Goal: Browse casually: Explore the website without a specific task or goal

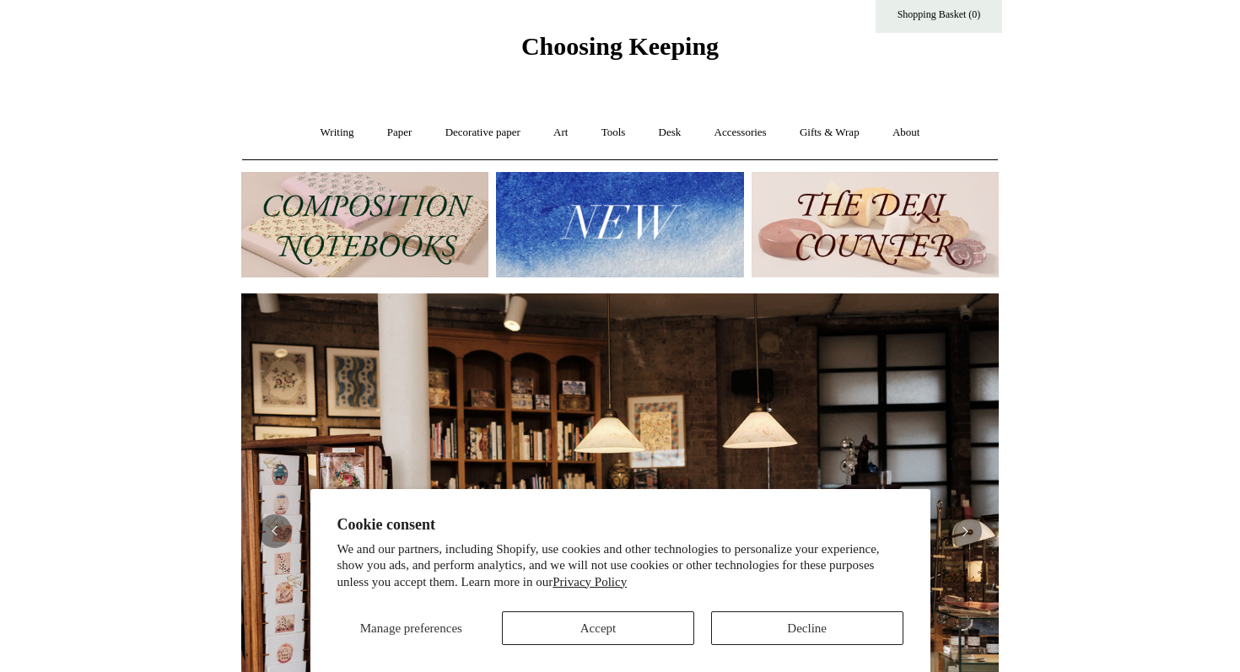
scroll to position [46, 0]
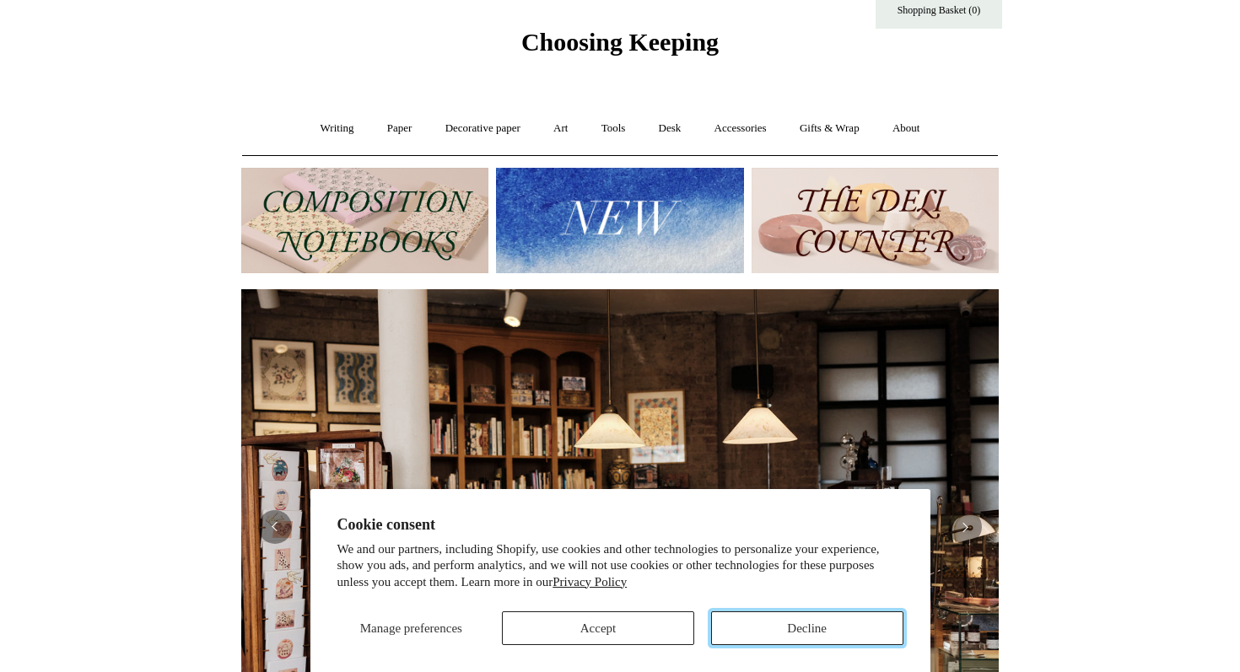
click at [773, 628] on button "Decline" at bounding box center [807, 629] width 192 height 34
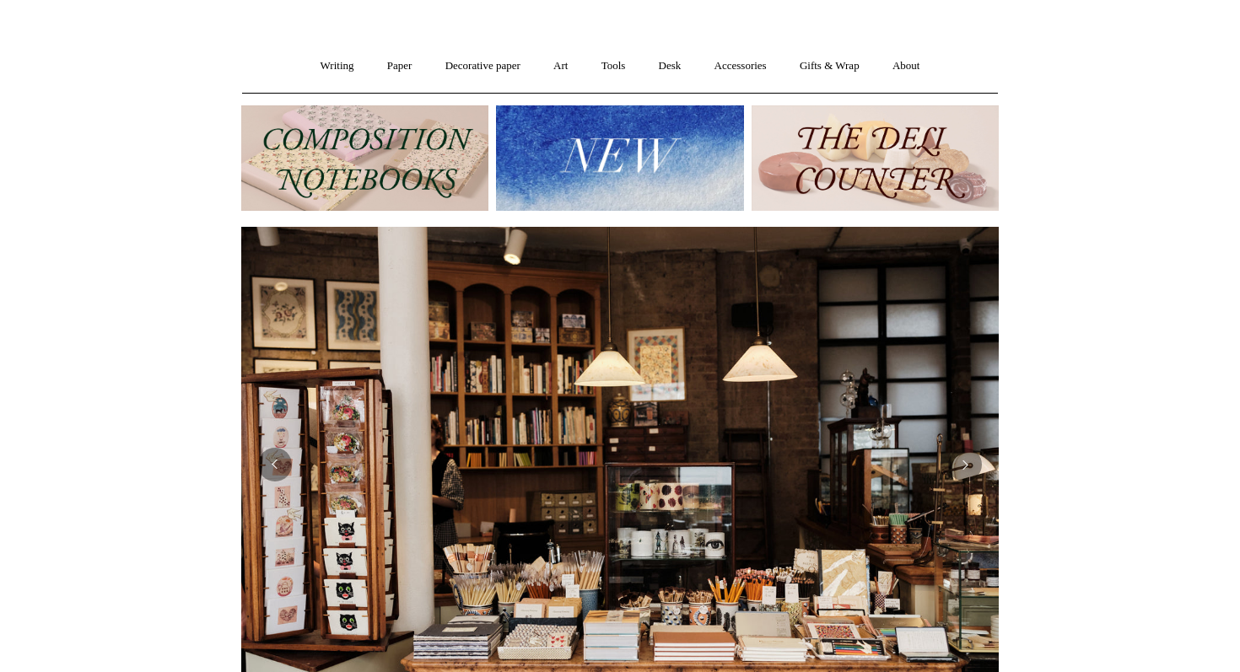
scroll to position [0, 0]
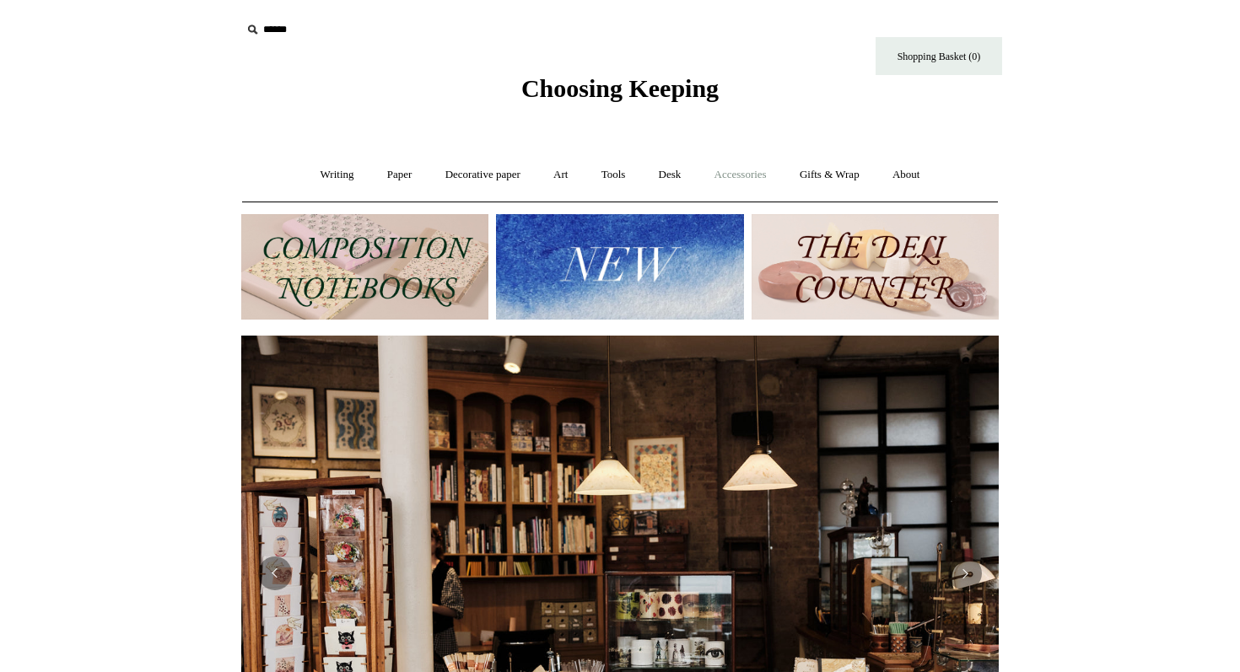
click at [753, 186] on link "Accessories +" at bounding box center [740, 175] width 83 height 45
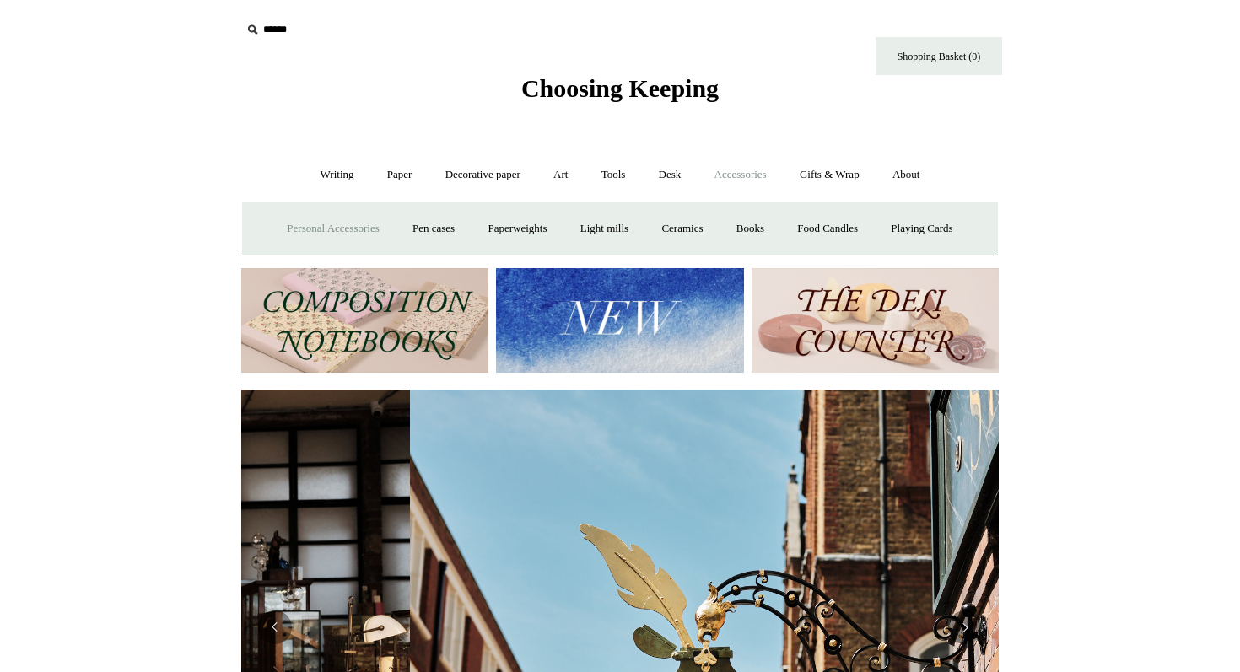
scroll to position [0, 758]
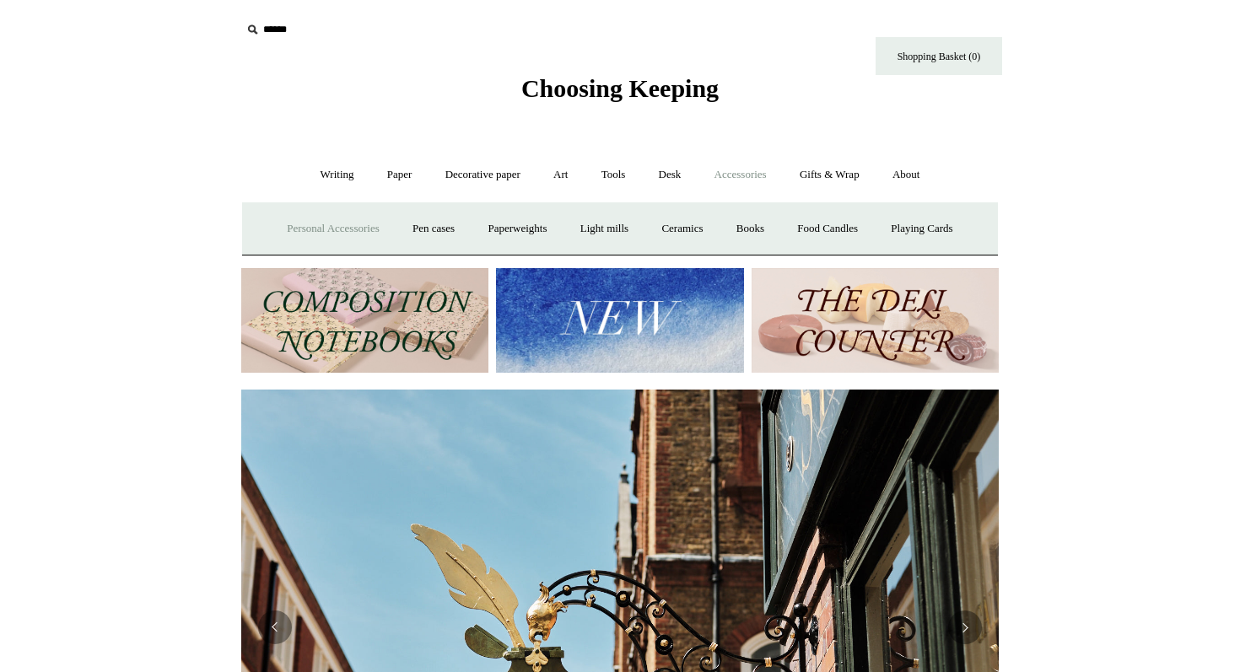
click at [340, 237] on link "Personal Accessories +" at bounding box center [333, 229] width 122 height 45
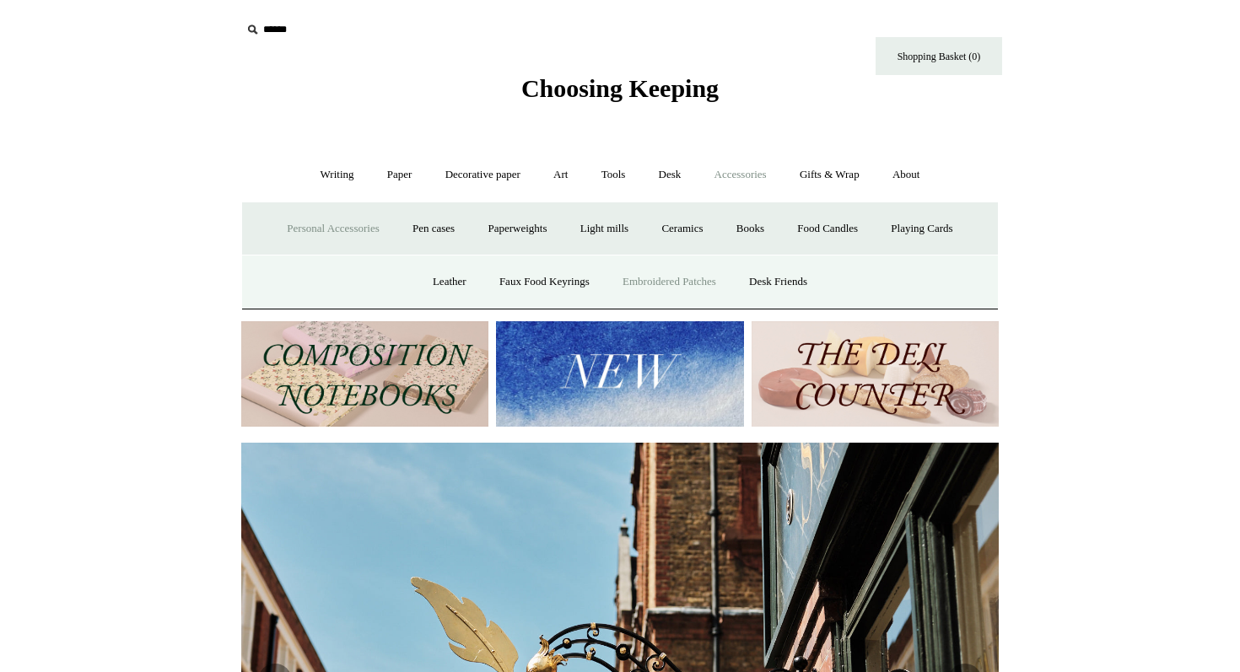
click at [681, 274] on link "Embroidered Patches" at bounding box center [669, 282] width 124 height 45
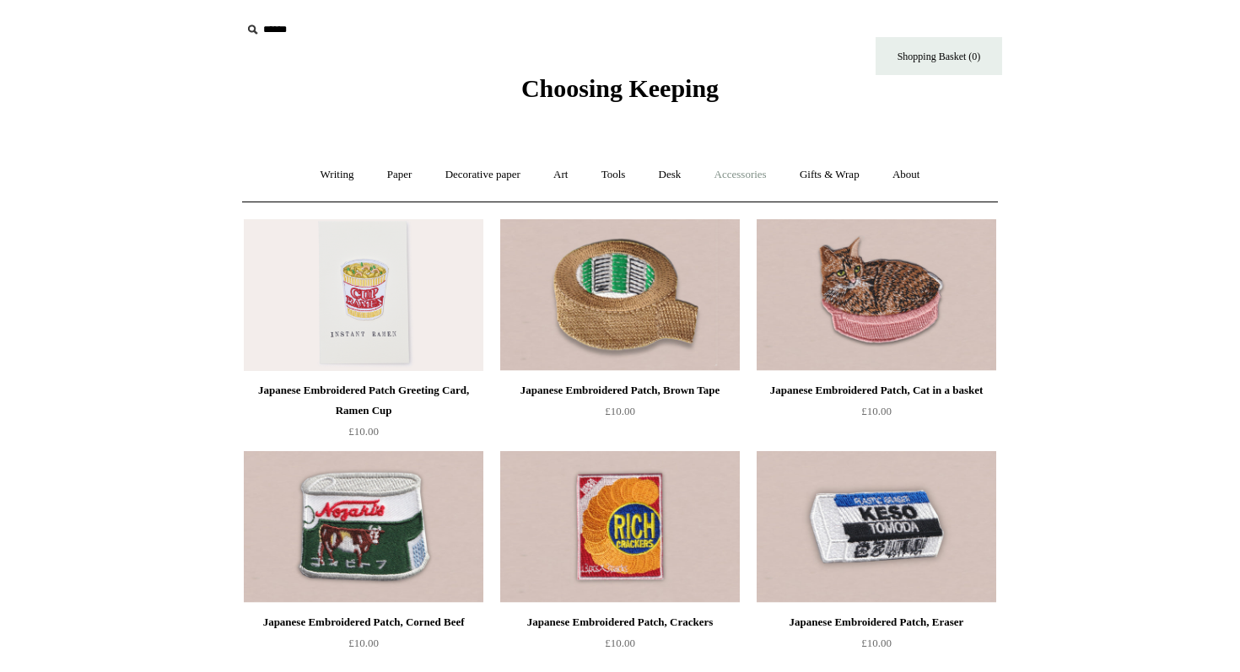
click at [756, 173] on link "Accessories +" at bounding box center [740, 175] width 83 height 45
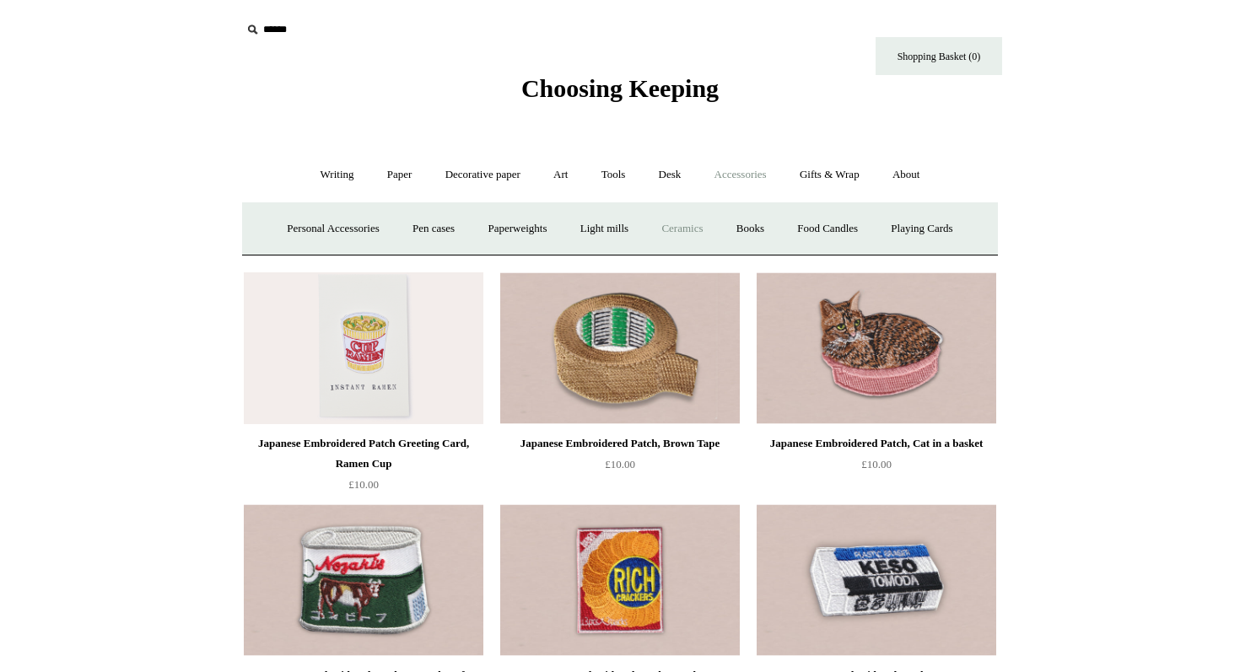
click at [669, 236] on link "Ceramics +" at bounding box center [682, 229] width 72 height 45
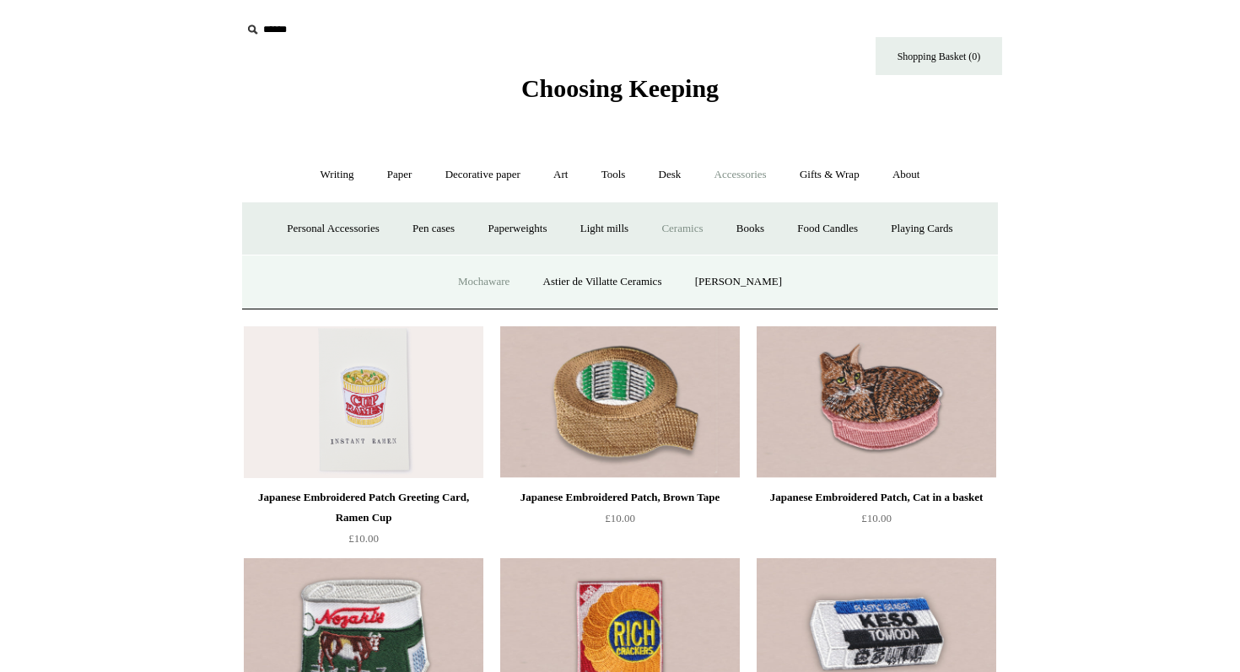
click at [505, 276] on link "Mochaware" at bounding box center [484, 282] width 82 height 45
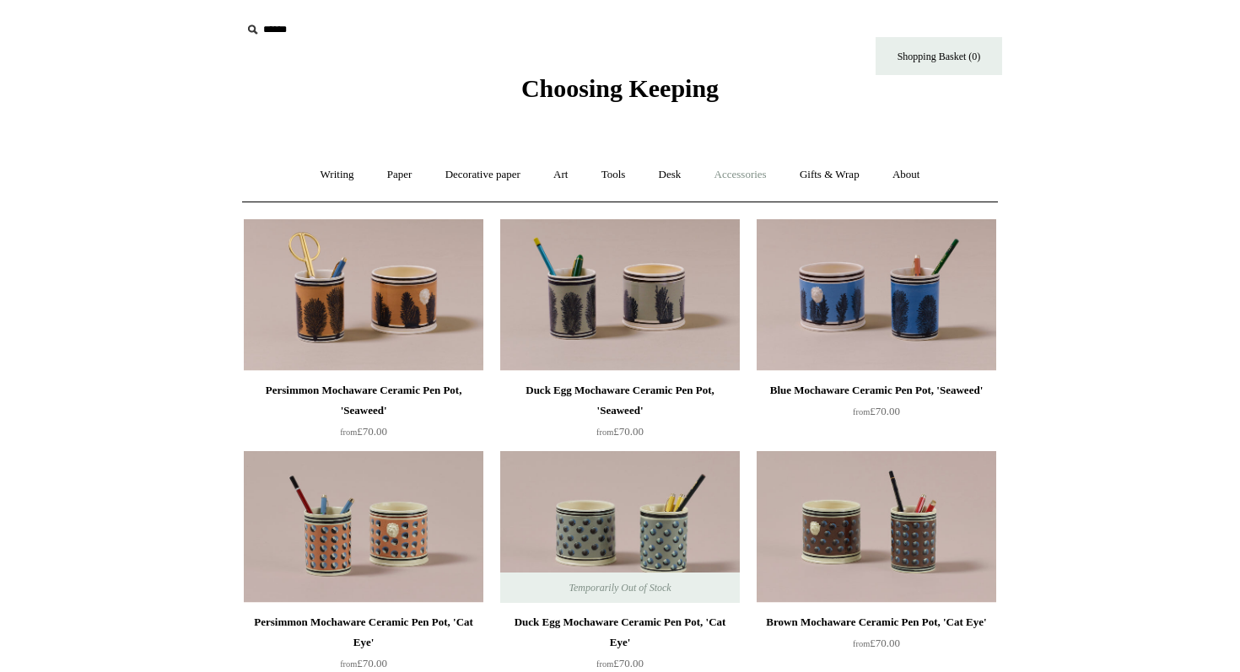
click at [758, 165] on link "Accessories +" at bounding box center [740, 175] width 83 height 45
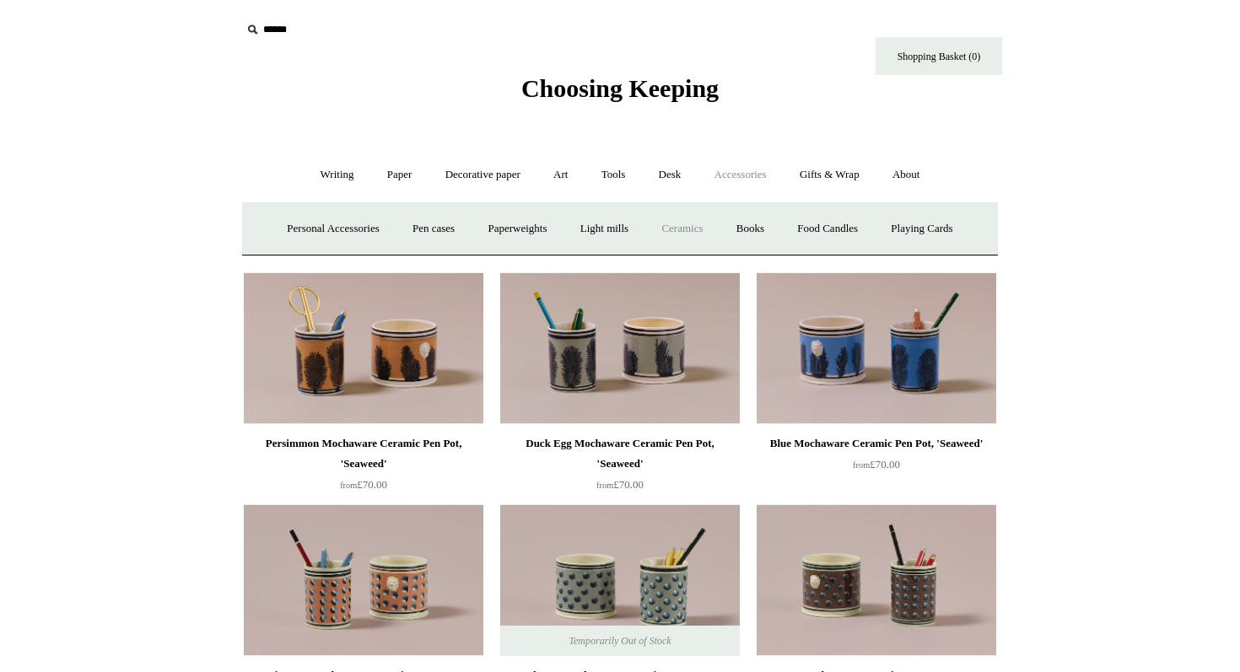
click at [667, 231] on link "Ceramics +" at bounding box center [682, 229] width 72 height 45
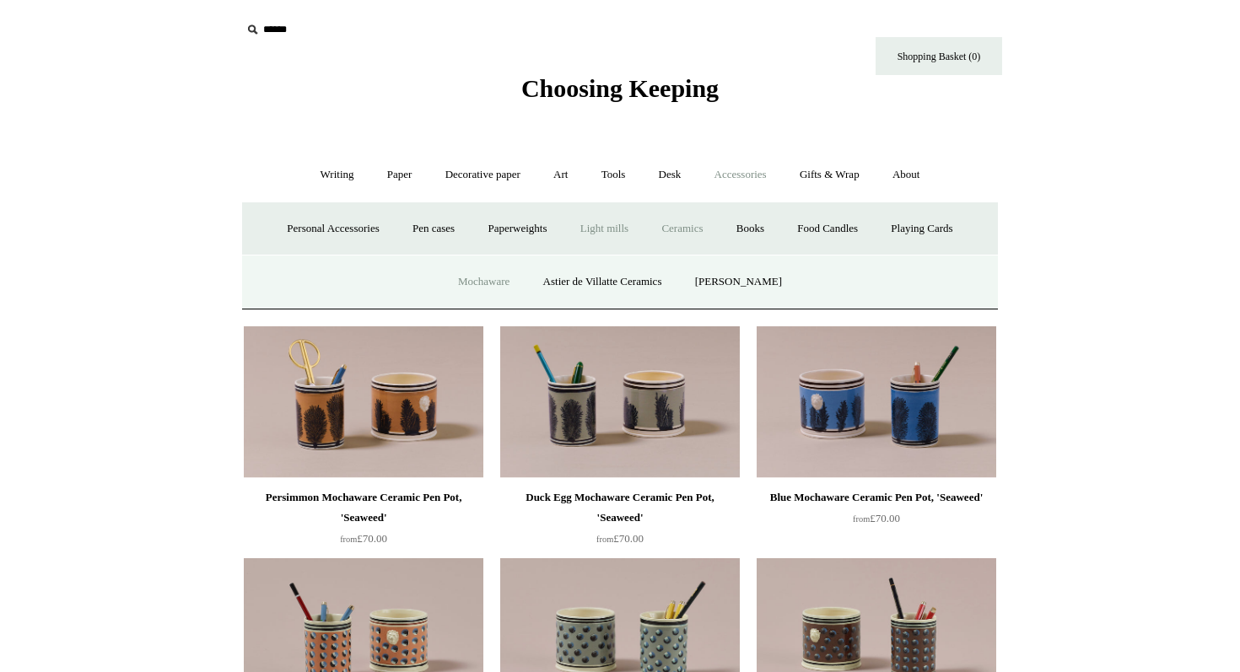
click at [608, 234] on link "Light mills" at bounding box center [604, 229] width 78 height 45
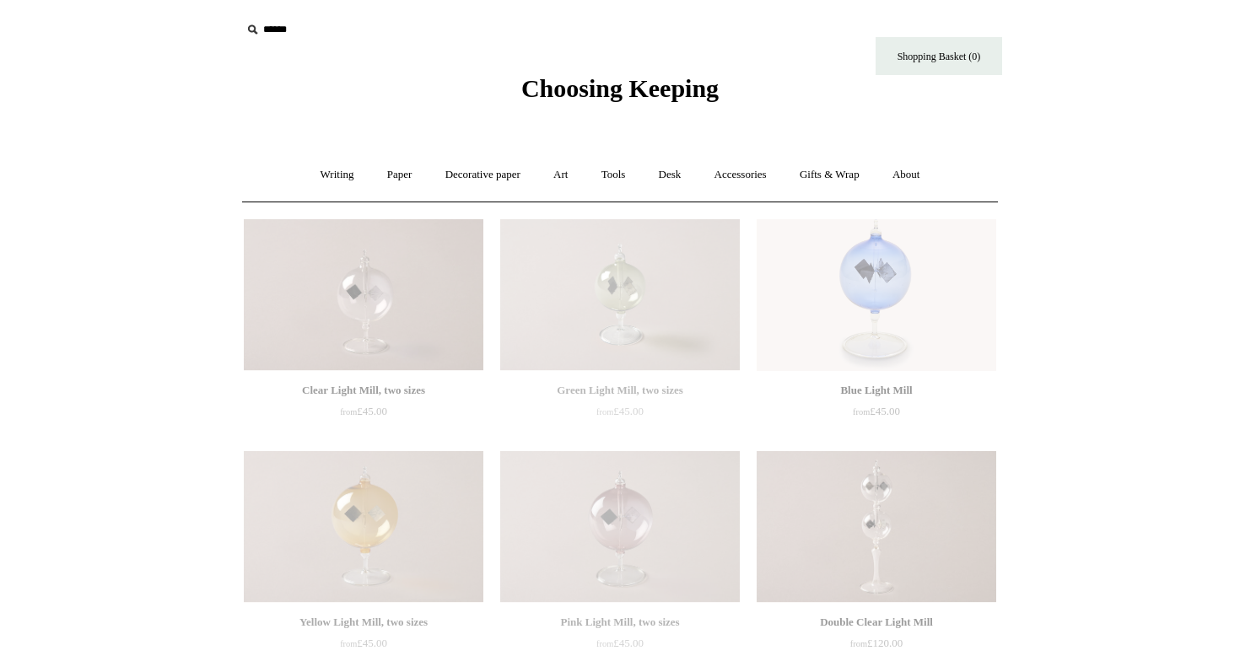
click at [608, 234] on img at bounding box center [620, 295] width 240 height 152
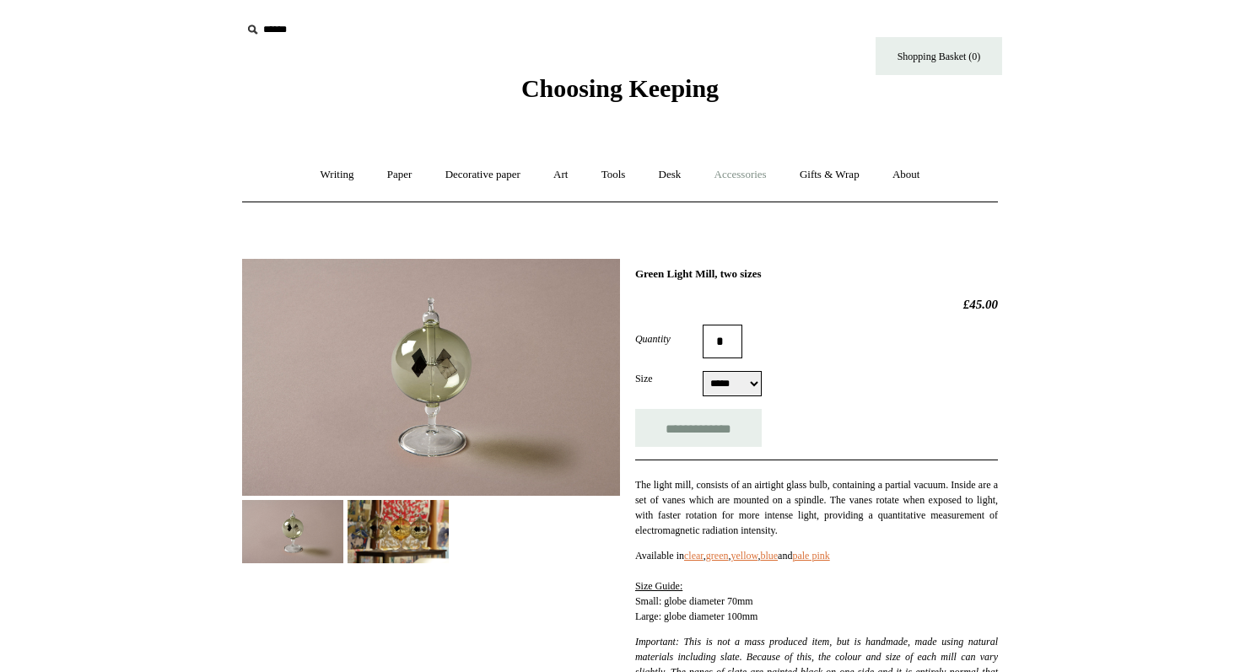
click at [774, 187] on link "Accessories +" at bounding box center [740, 175] width 83 height 45
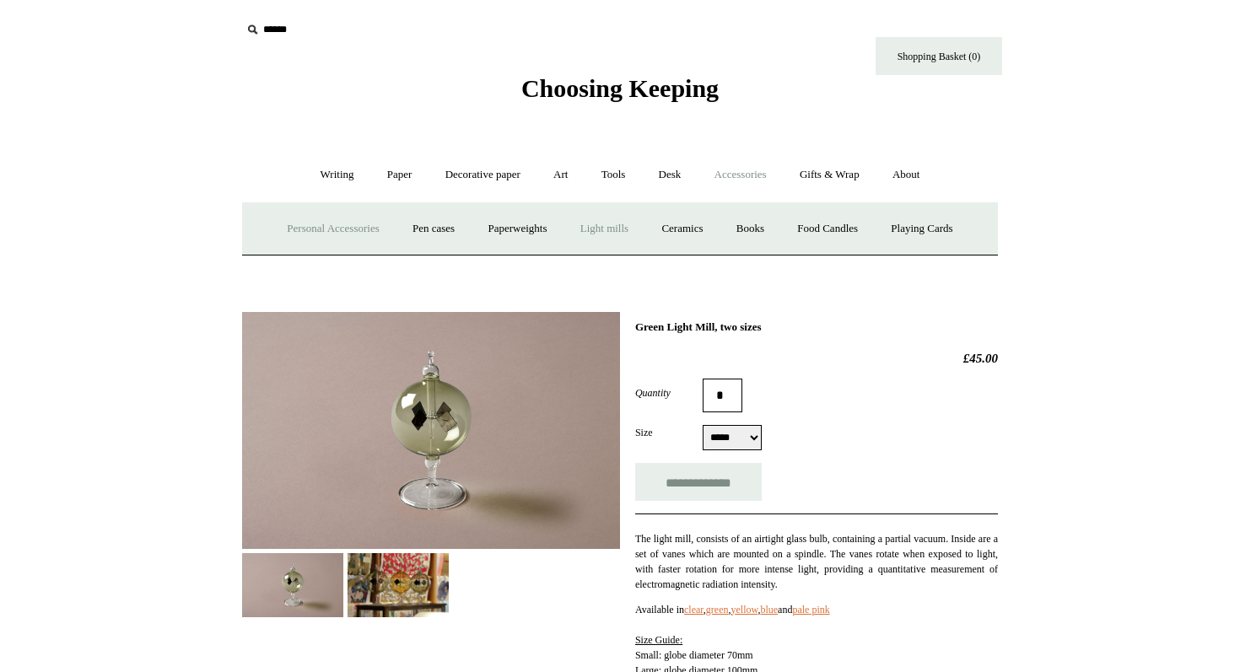
click at [343, 220] on link "Personal Accessories +" at bounding box center [333, 229] width 122 height 45
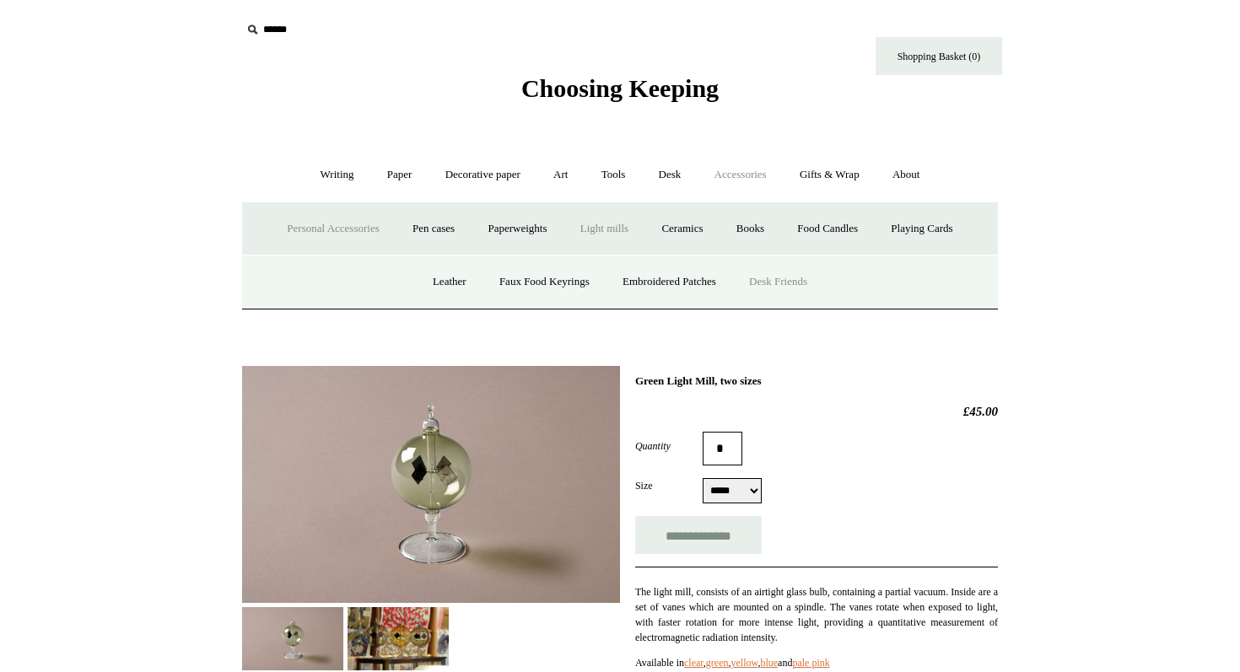
click at [792, 275] on link "Desk Friends" at bounding box center [778, 282] width 89 height 45
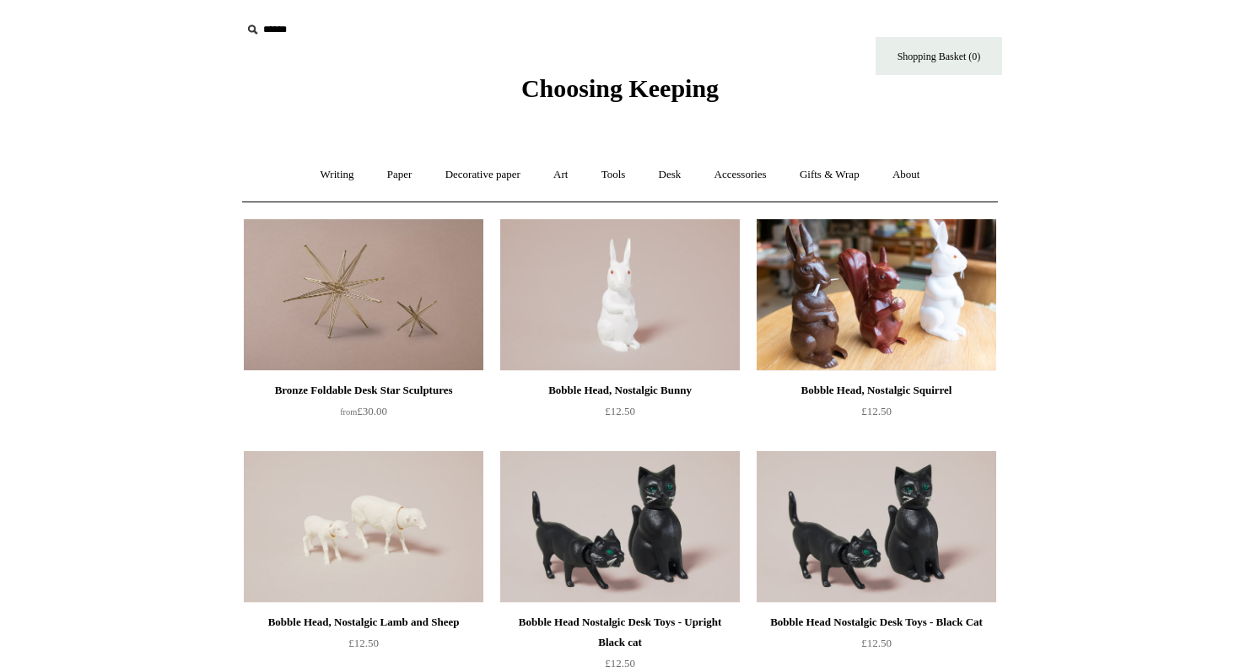
click at [880, 513] on img at bounding box center [877, 527] width 240 height 152
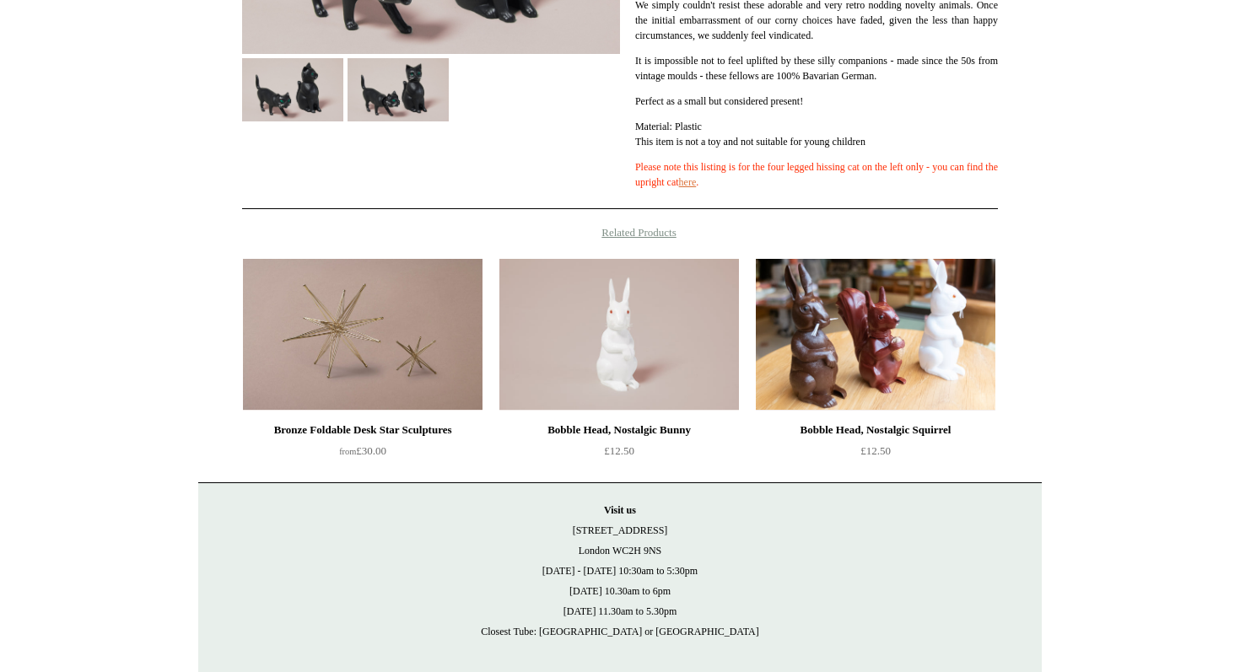
scroll to position [444, 0]
